Goal: Task Accomplishment & Management: Complete application form

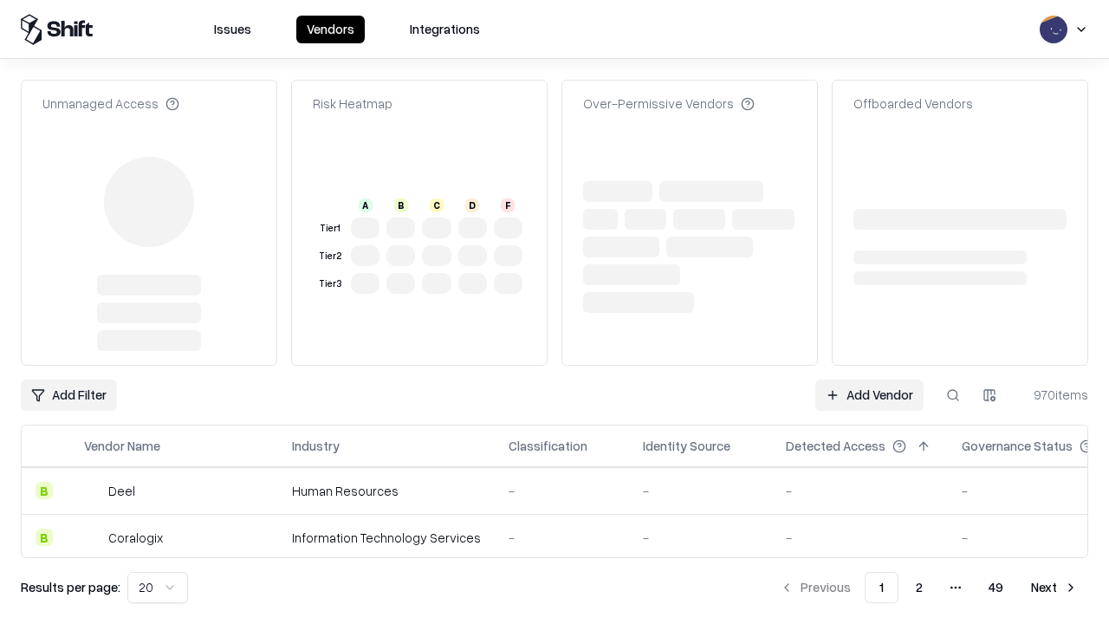
click at [869, 379] on link "Add Vendor" at bounding box center [869, 394] width 108 height 31
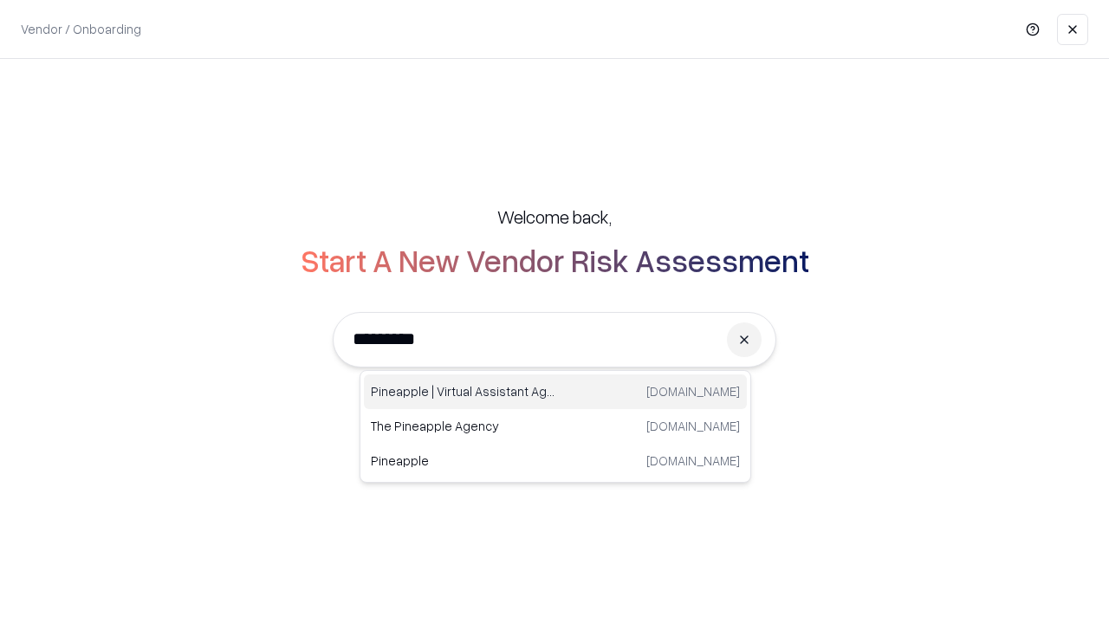
click at [555, 392] on div "Pineapple | Virtual Assistant Agency [DOMAIN_NAME]" at bounding box center [555, 391] width 383 height 35
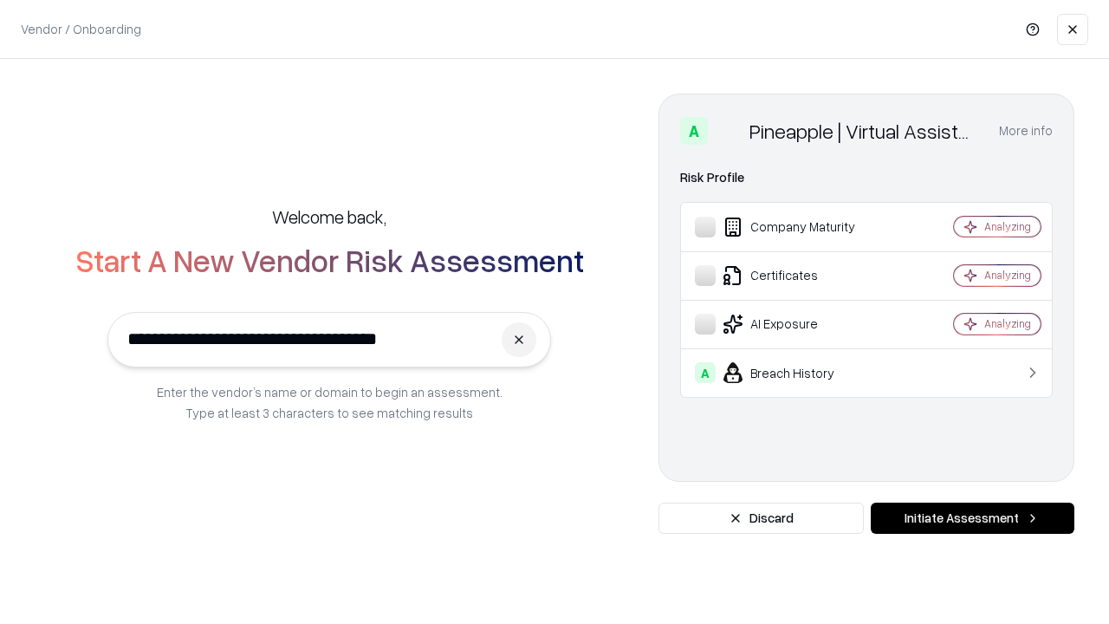
type input "**********"
click at [972, 518] on button "Initiate Assessment" at bounding box center [973, 517] width 204 height 31
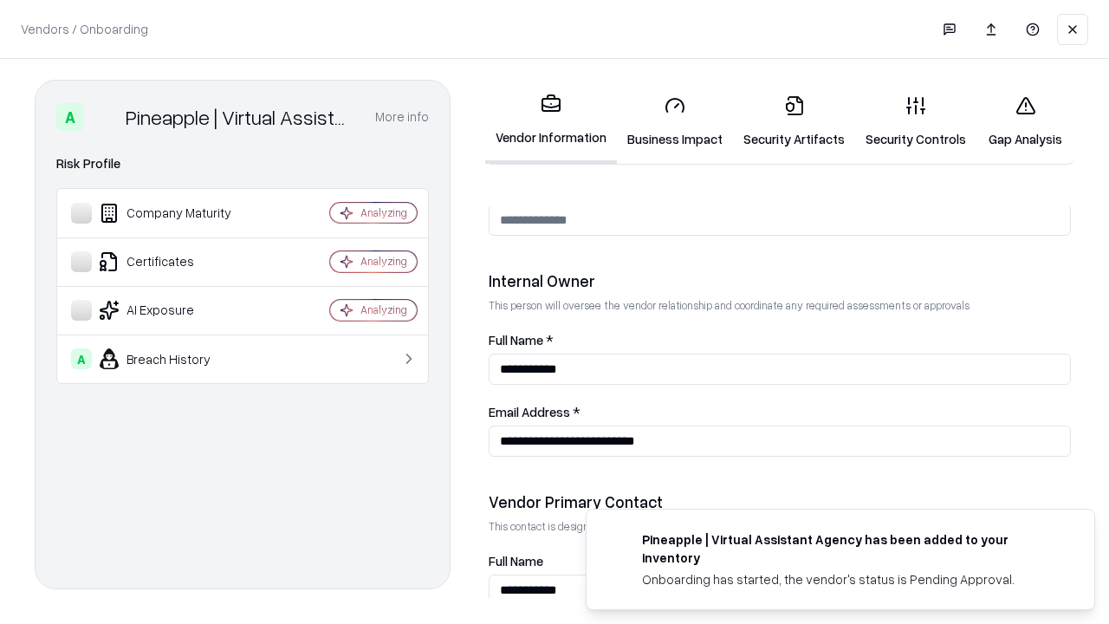
scroll to position [897, 0]
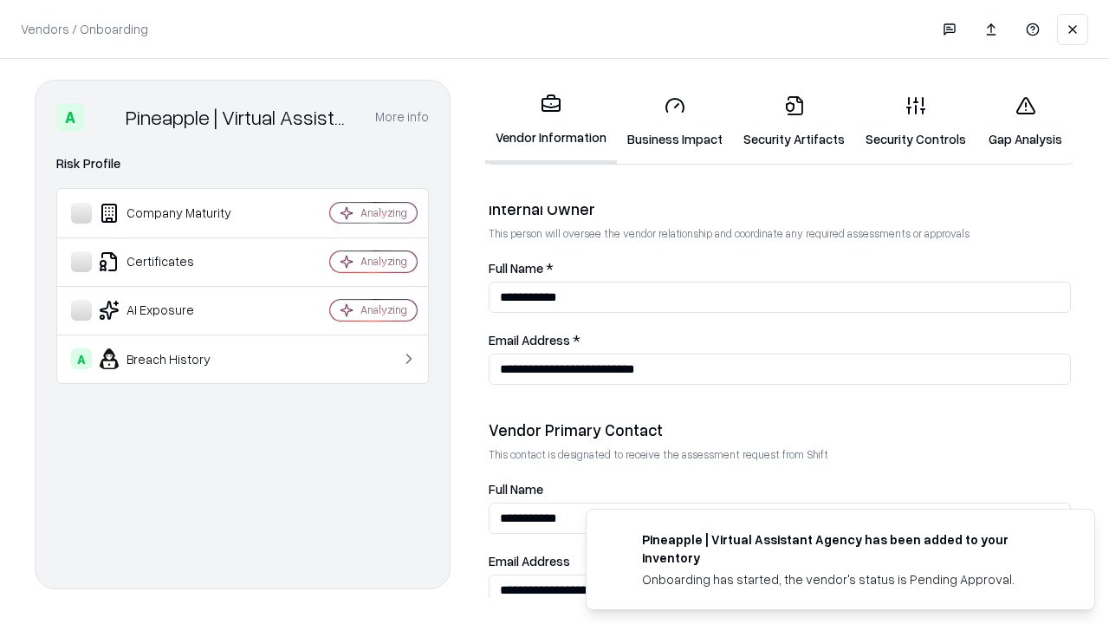
click at [675, 121] on link "Business Impact" at bounding box center [675, 121] width 116 height 81
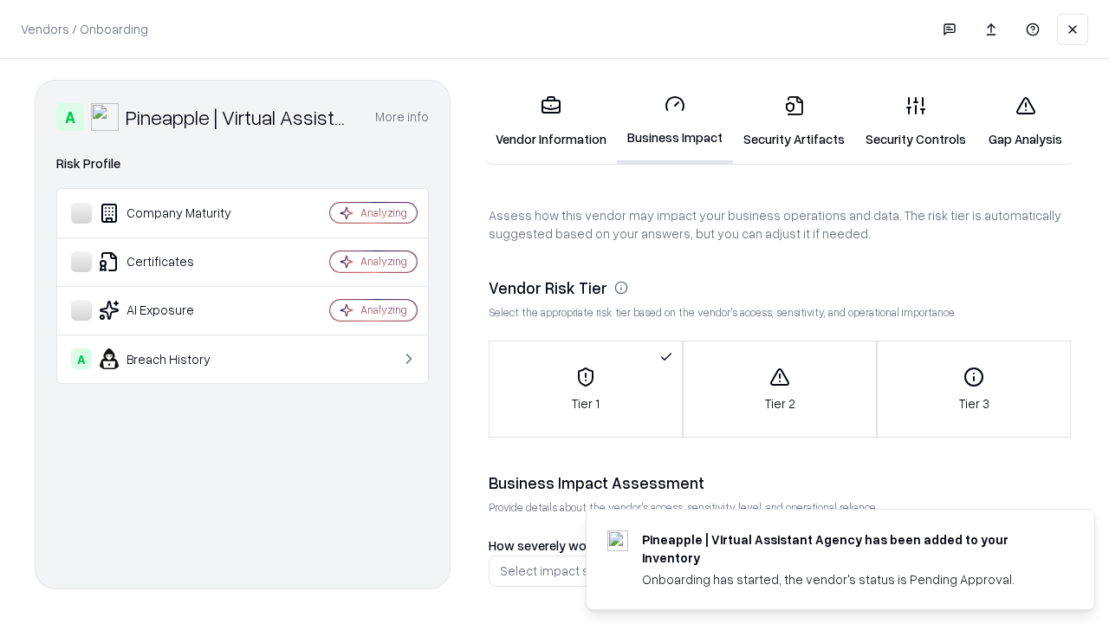
click at [793, 121] on link "Security Artifacts" at bounding box center [794, 121] width 122 height 81
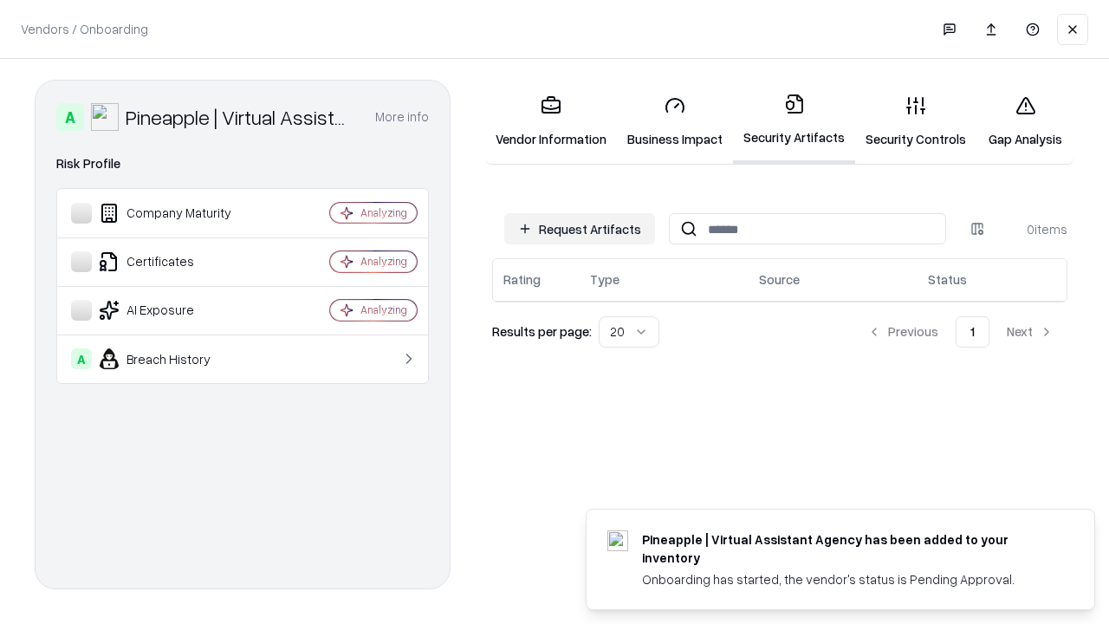
click at [579, 229] on button "Request Artifacts" at bounding box center [579, 228] width 151 height 31
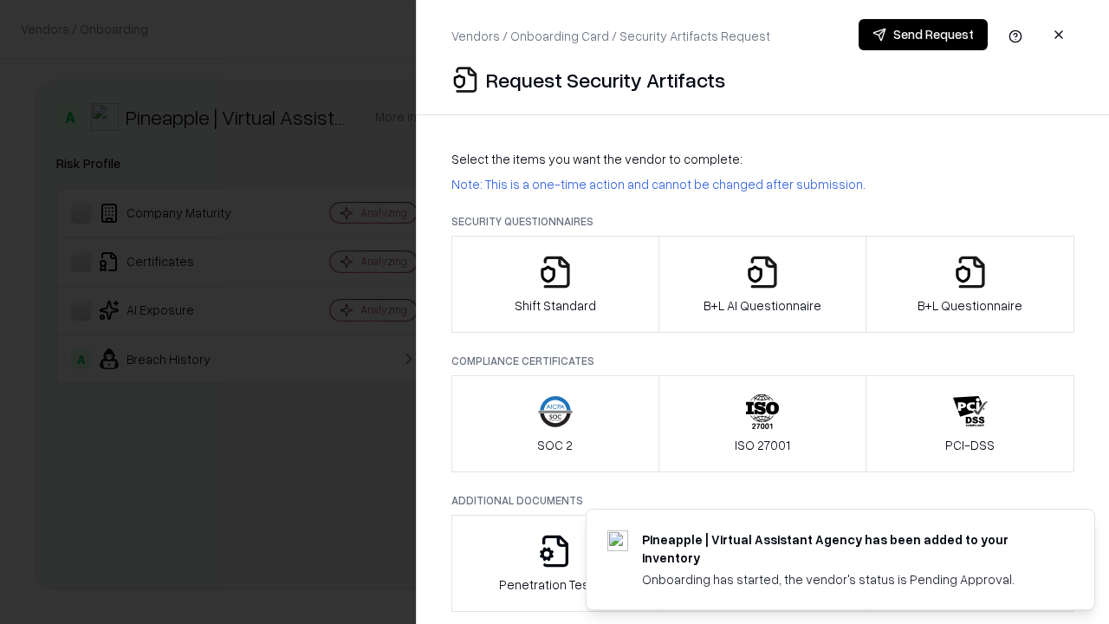
click at [554, 284] on icon "button" at bounding box center [555, 272] width 35 height 35
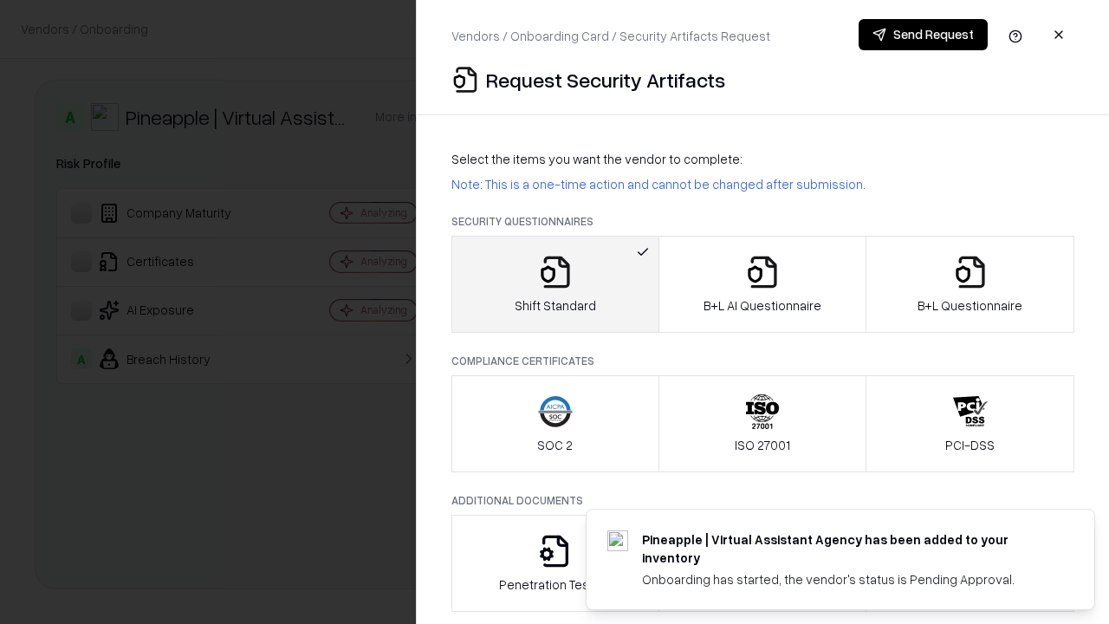
click at [922, 35] on button "Send Request" at bounding box center [922, 34] width 129 height 31
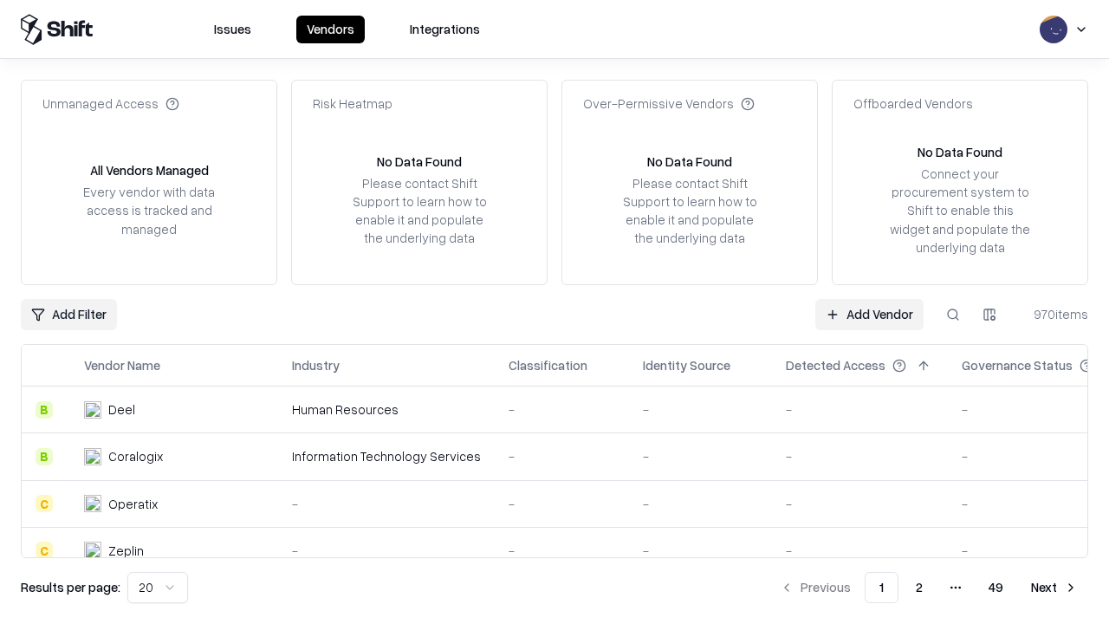
click at [953, 314] on button at bounding box center [952, 314] width 31 height 31
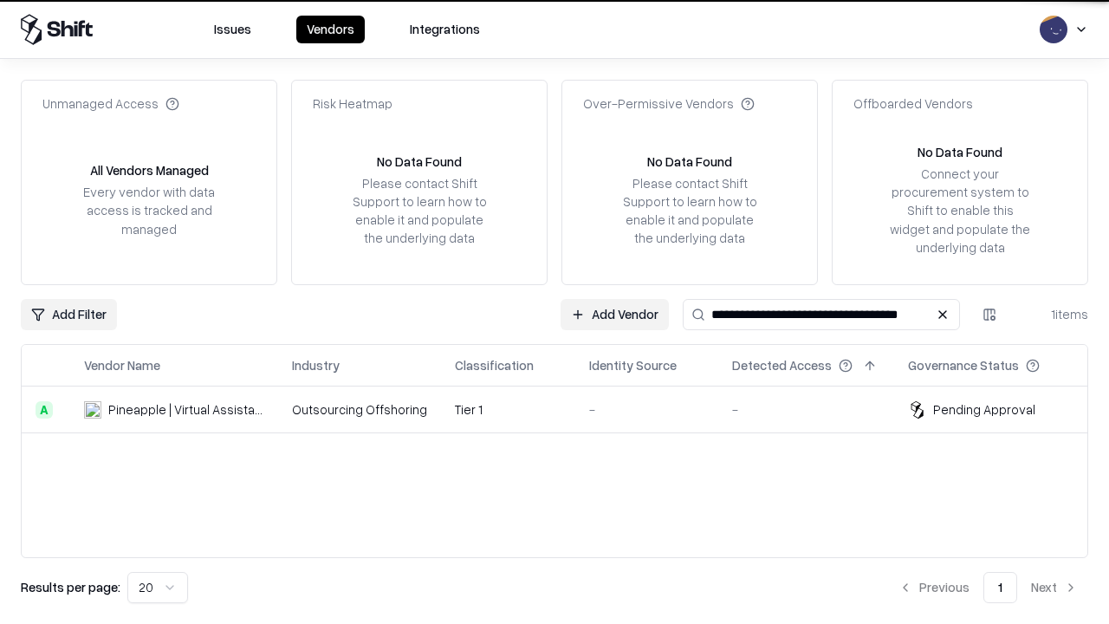
type input "**********"
click at [565, 409] on td "Tier 1" at bounding box center [508, 409] width 134 height 47
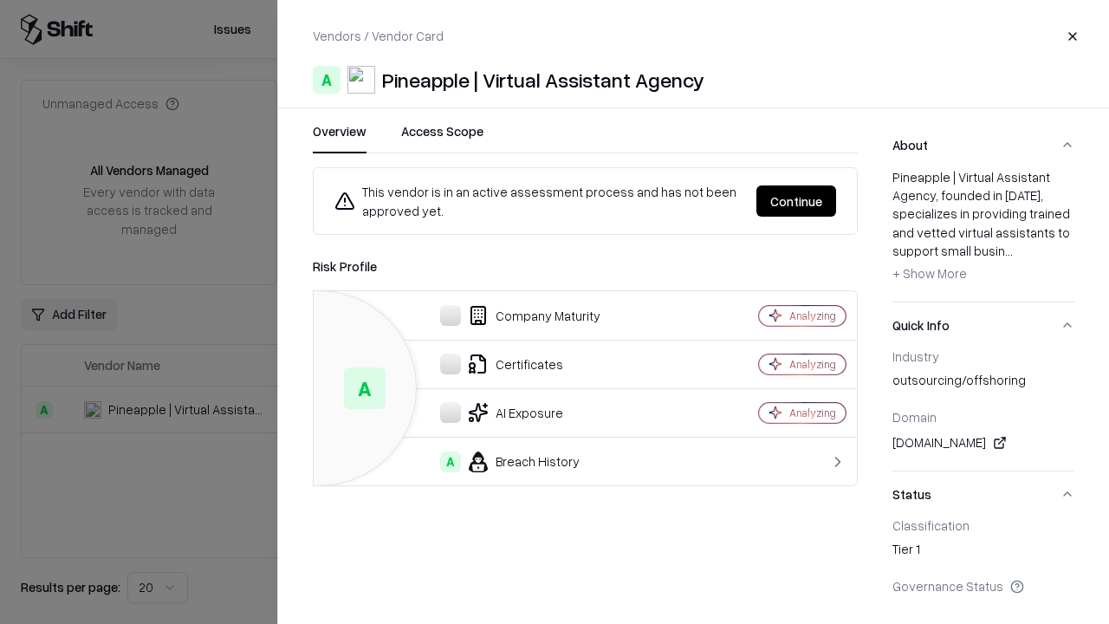
click at [796, 201] on button "Continue" at bounding box center [796, 200] width 80 height 31
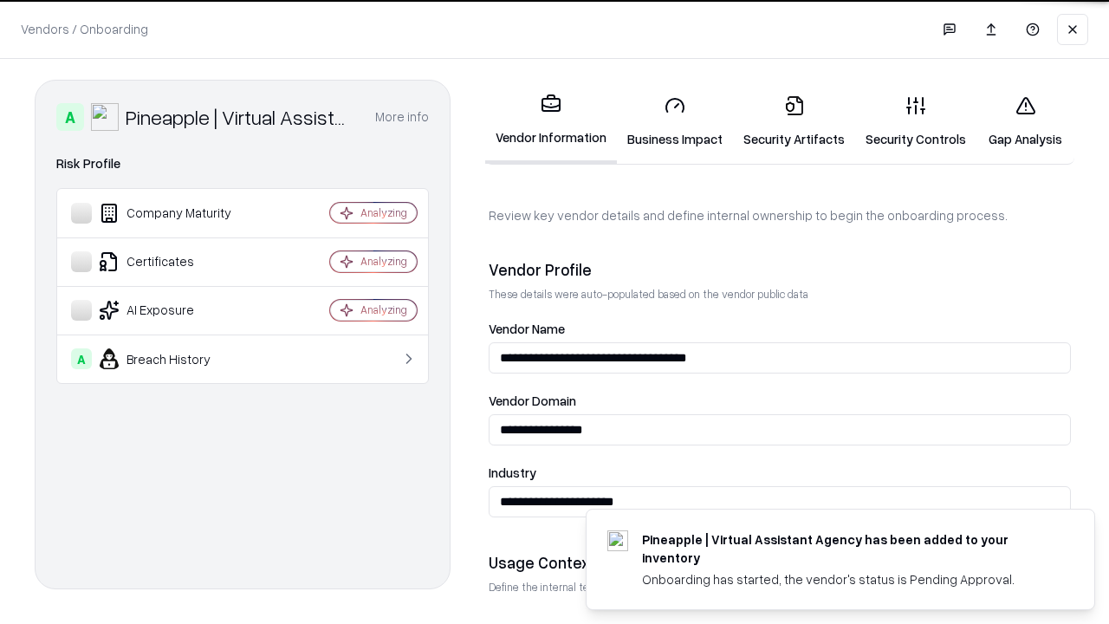
click at [793, 121] on link "Security Artifacts" at bounding box center [794, 121] width 122 height 81
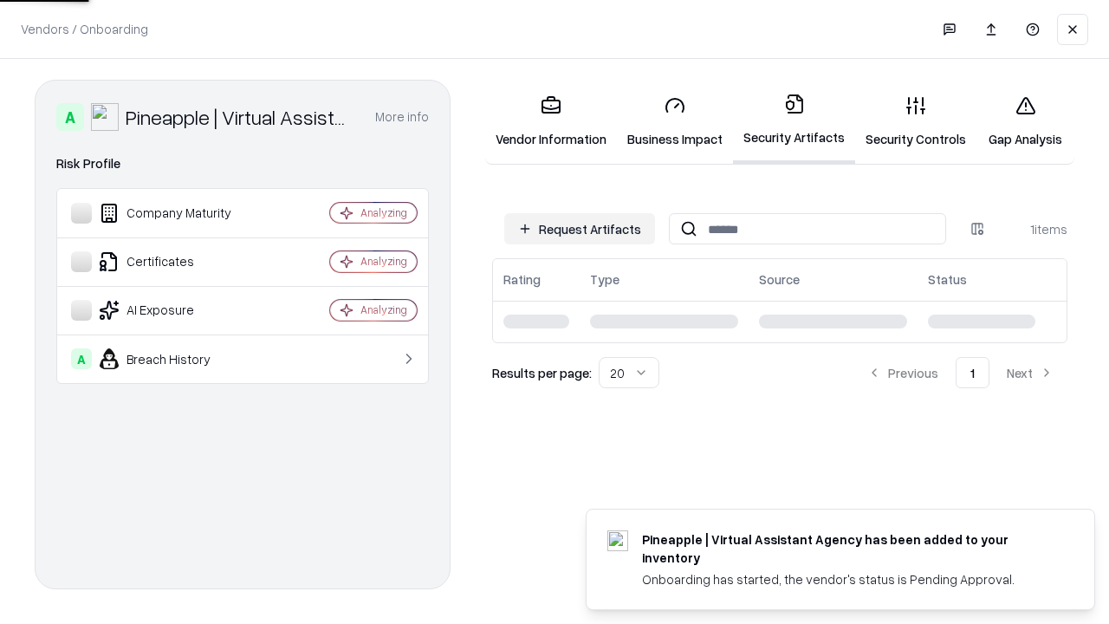
click at [1025, 121] on link "Gap Analysis" at bounding box center [1025, 121] width 98 height 81
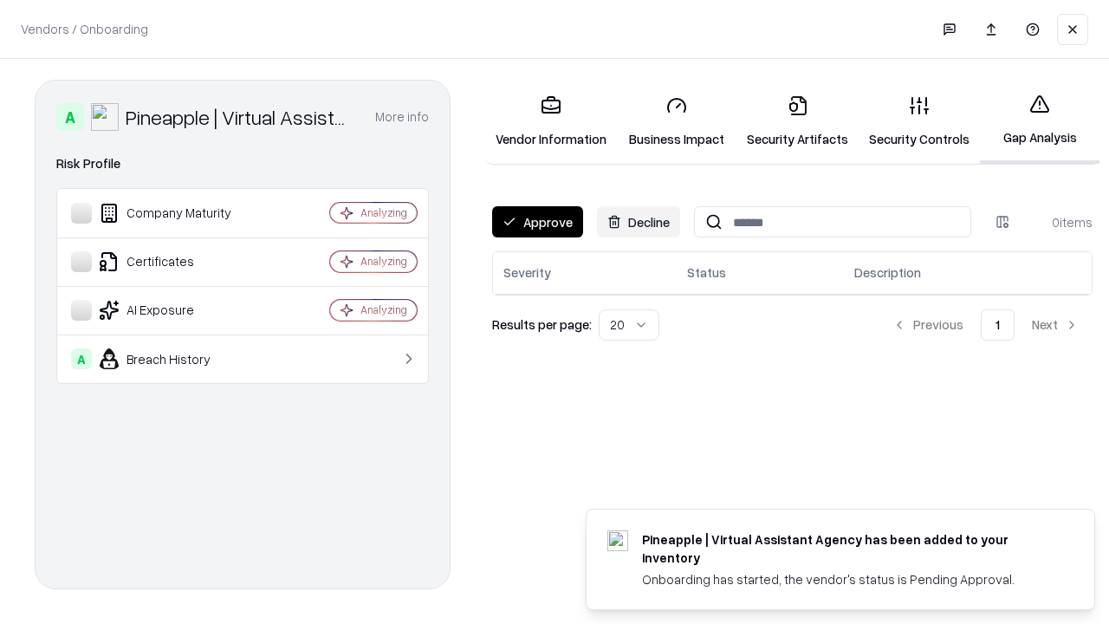
click at [537, 222] on button "Approve" at bounding box center [537, 221] width 91 height 31
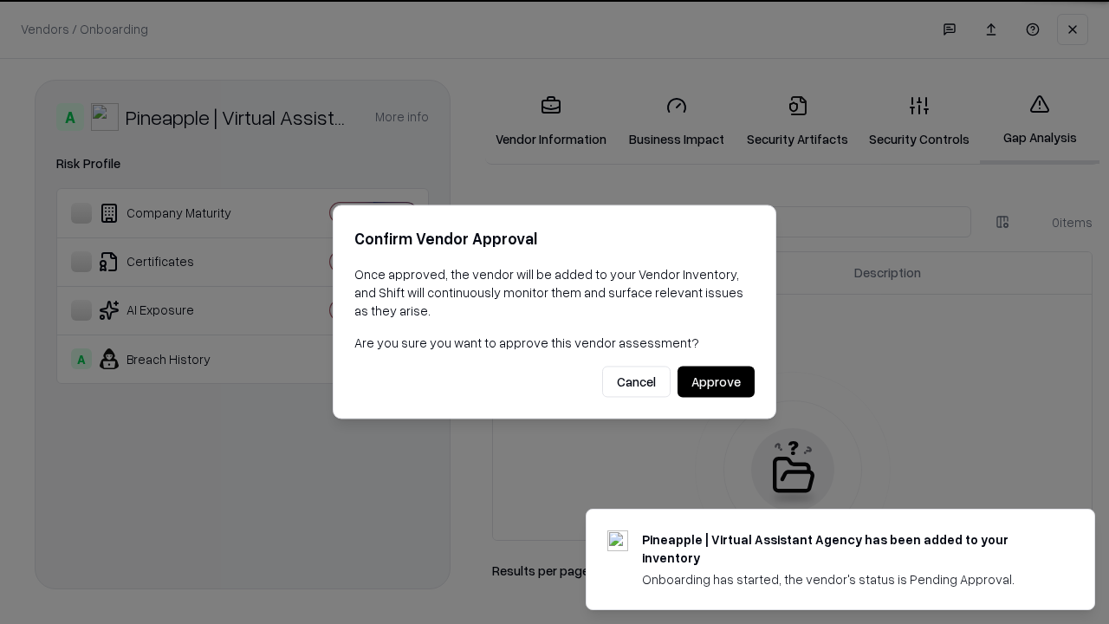
click at [715, 381] on button "Approve" at bounding box center [715, 381] width 77 height 31
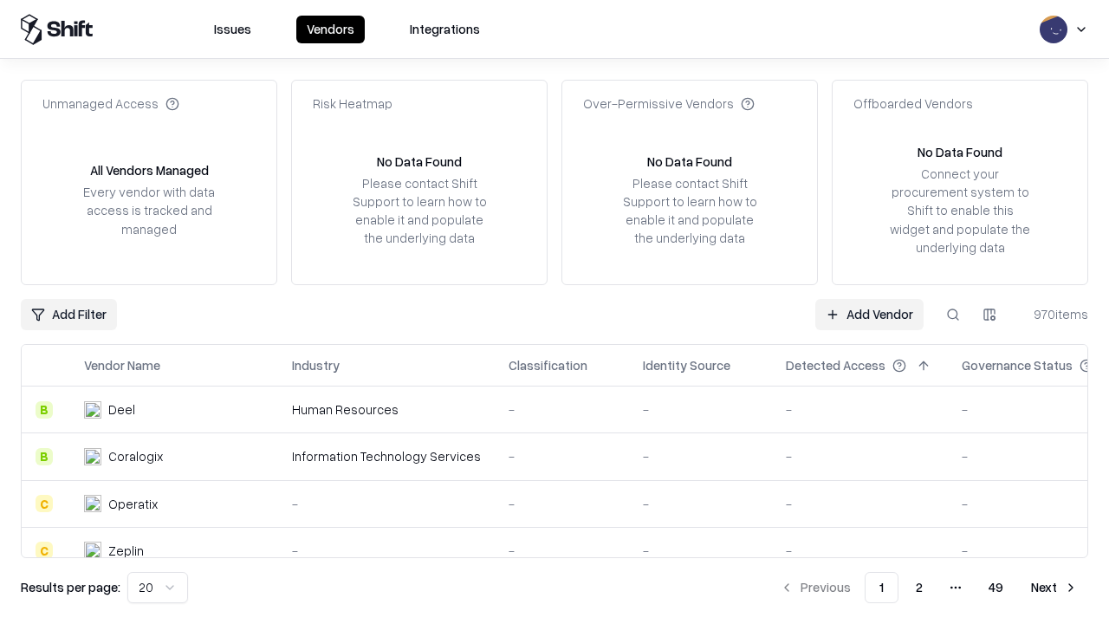
type input "**********"
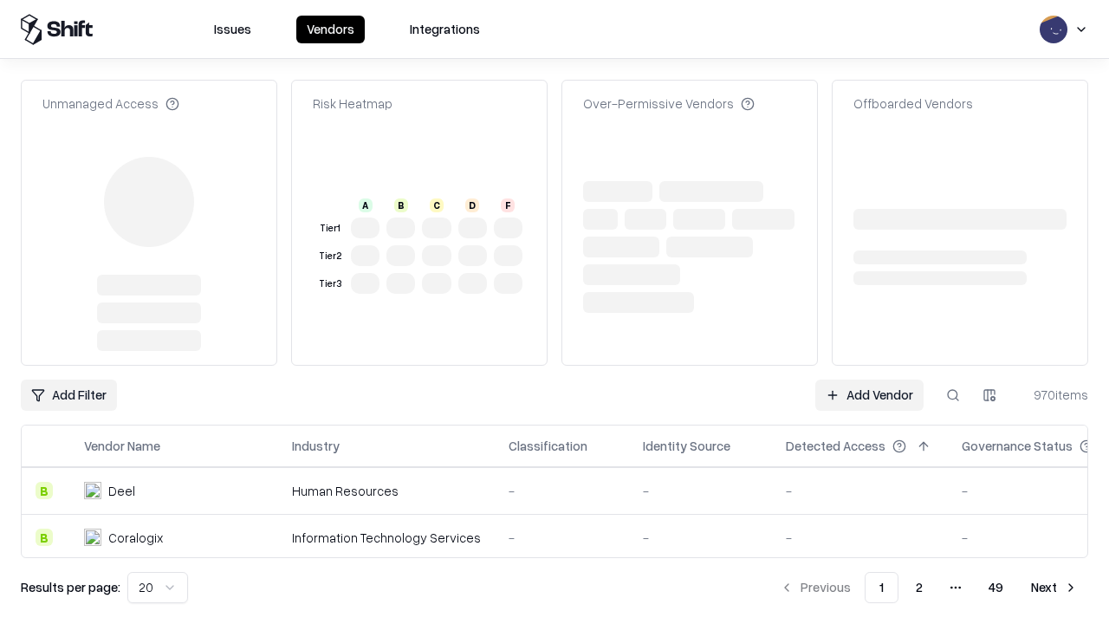
click at [869, 379] on link "Add Vendor" at bounding box center [869, 394] width 108 height 31
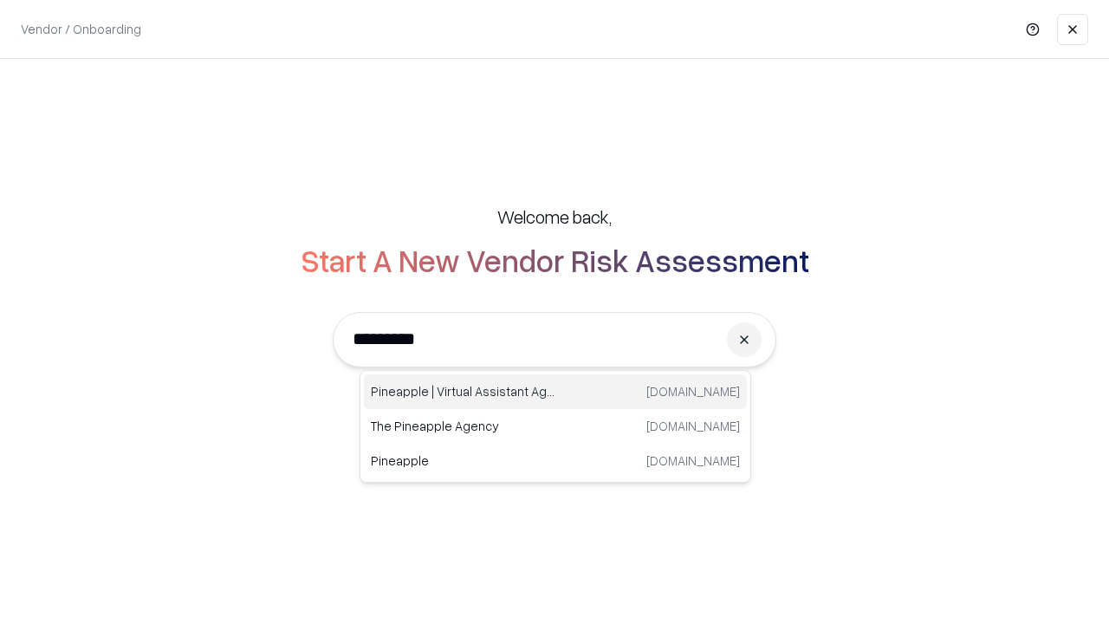
click at [555, 392] on div "Pineapple | Virtual Assistant Agency [DOMAIN_NAME]" at bounding box center [555, 391] width 383 height 35
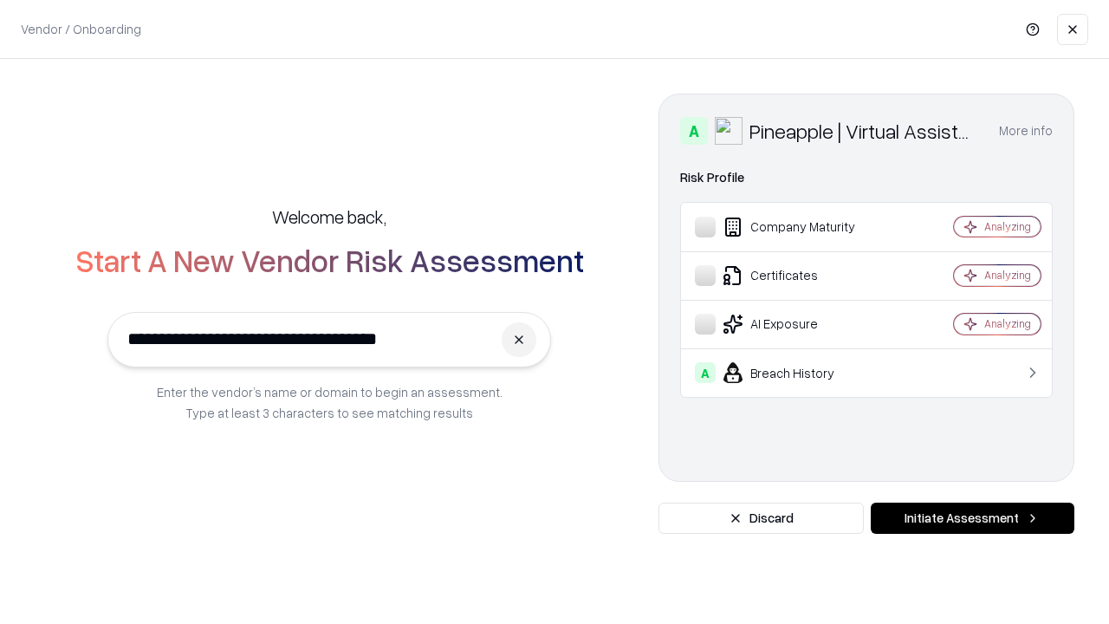
type input "**********"
click at [972, 518] on button "Initiate Assessment" at bounding box center [973, 517] width 204 height 31
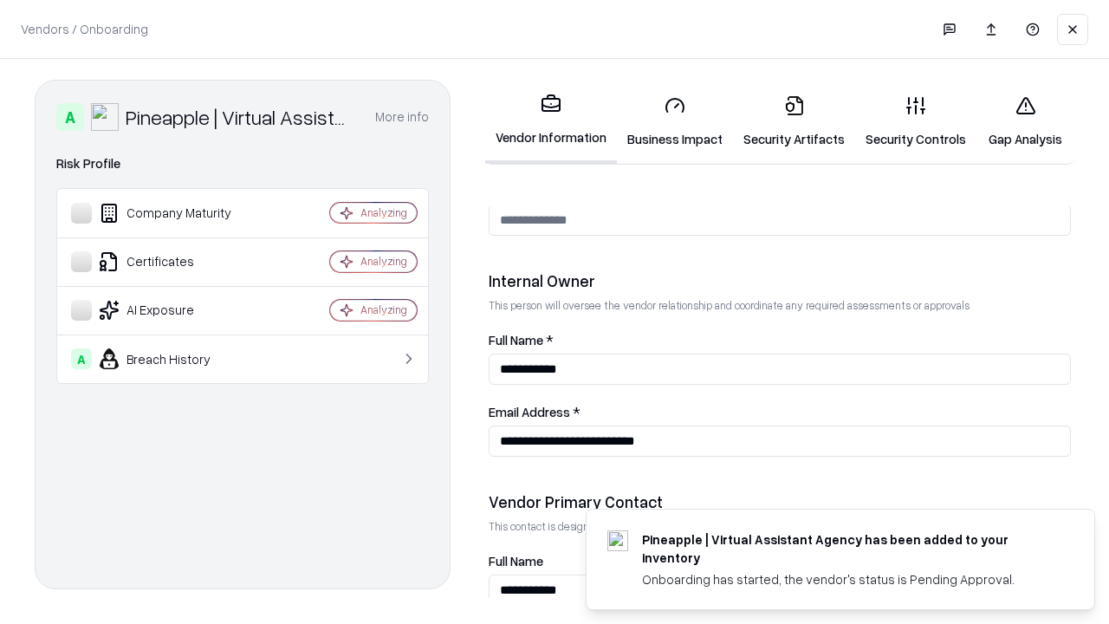
scroll to position [897, 0]
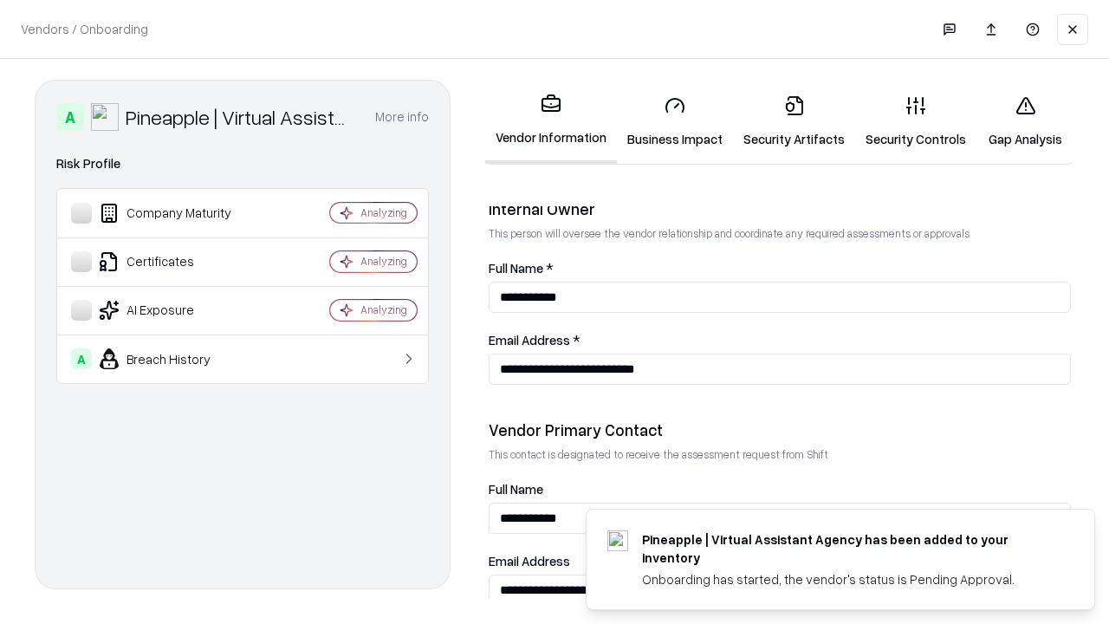
click at [1025, 121] on link "Gap Analysis" at bounding box center [1025, 121] width 98 height 81
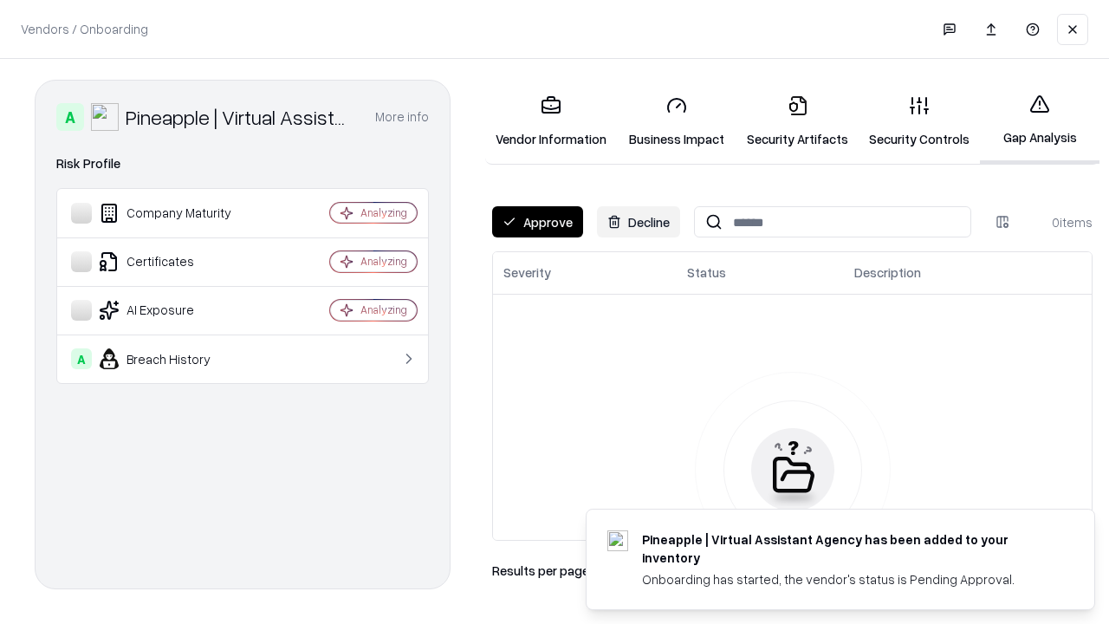
click at [537, 222] on button "Approve" at bounding box center [537, 221] width 91 height 31
